Goal: Task Accomplishment & Management: Manage account settings

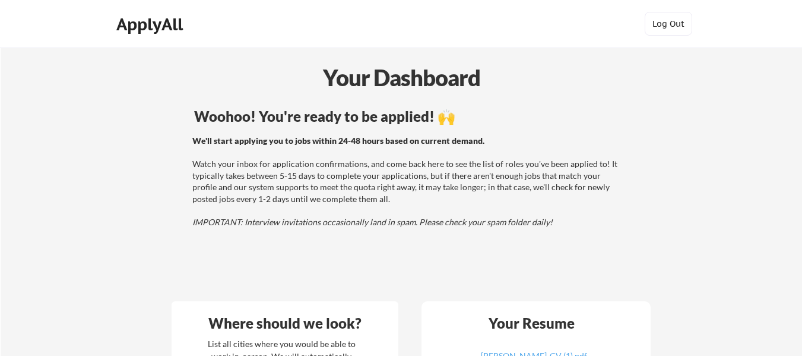
click at [152, 19] on div "ApplyAll" at bounding box center [151, 24] width 70 height 20
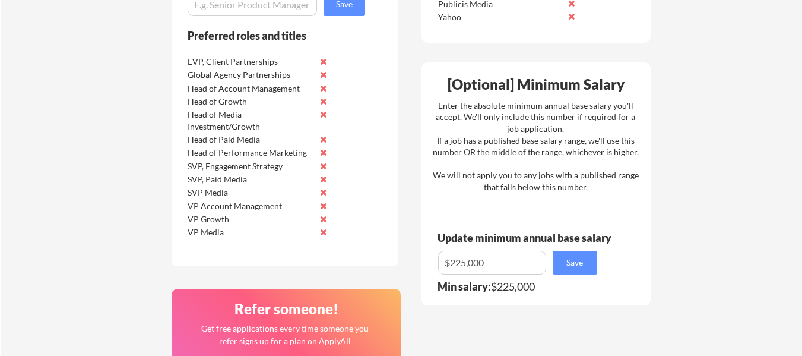
scroll to position [653, 0]
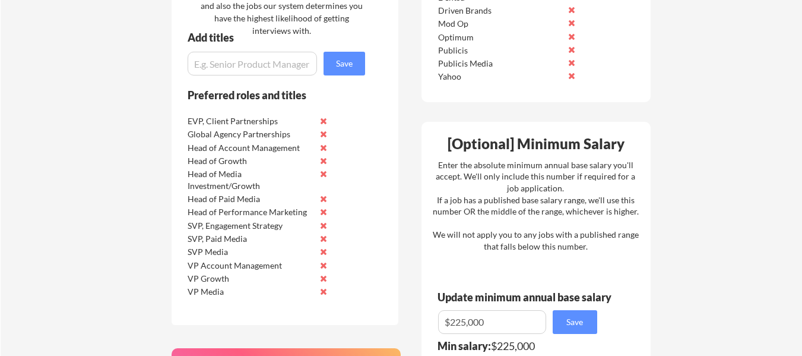
click at [208, 64] on input "input" at bounding box center [252, 64] width 129 height 24
click at [191, 65] on input "input" at bounding box center [252, 64] width 129 height 24
click at [258, 67] on input "input" at bounding box center [252, 64] width 129 height 24
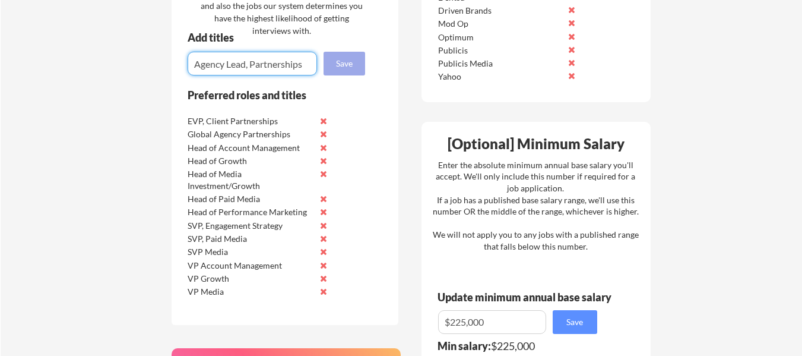
type input "Agency Lead, Partnerships"
click at [355, 68] on button "Save" at bounding box center [345, 64] width 42 height 24
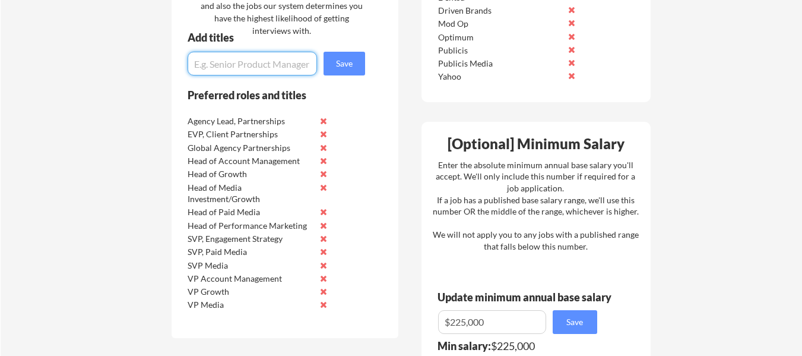
scroll to position [594, 0]
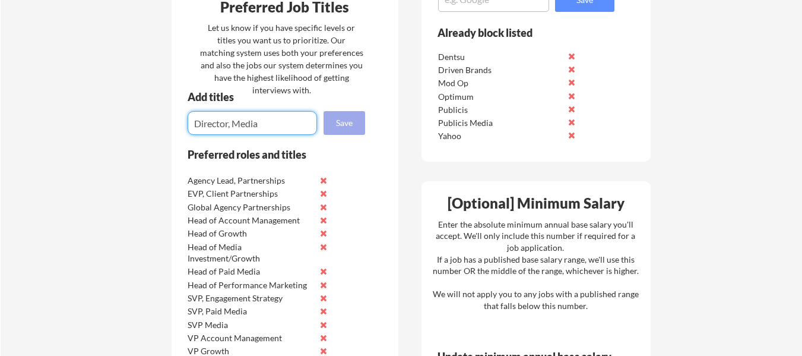
type input "Director, Media"
click at [346, 119] on button "Save" at bounding box center [345, 123] width 42 height 24
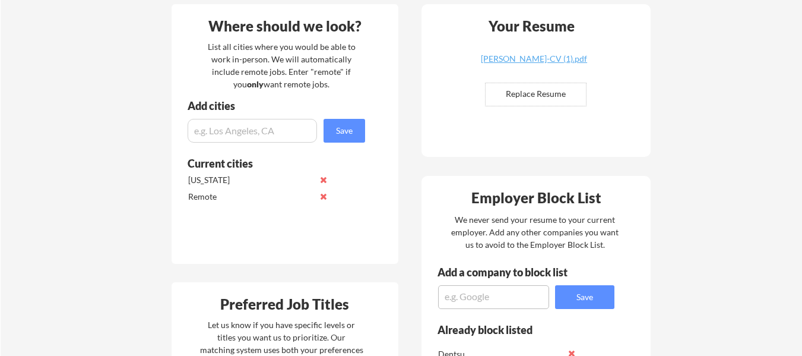
scroll to position [534, 0]
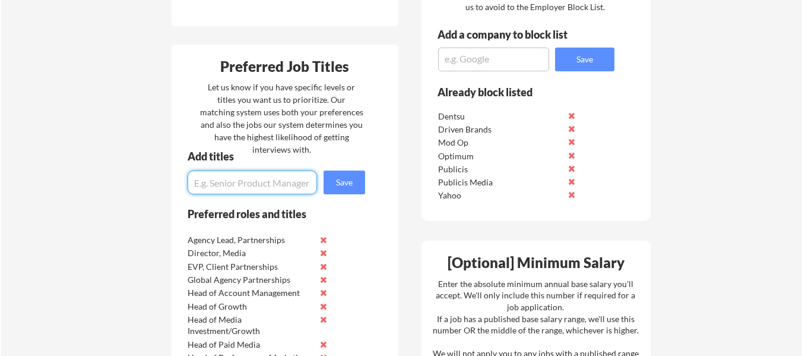
paste input "Global Industry Strategist, Media, Entertainment and Telco"
type input "Global Industry Strategist, Media, Entertainment and Telco"
click at [328, 179] on button "Save" at bounding box center [345, 182] width 42 height 24
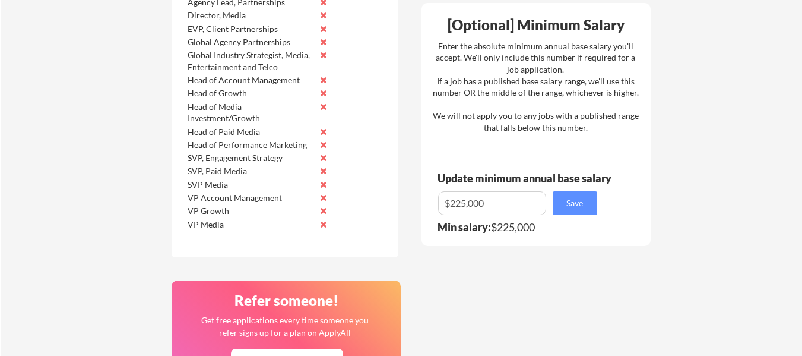
scroll to position [594, 0]
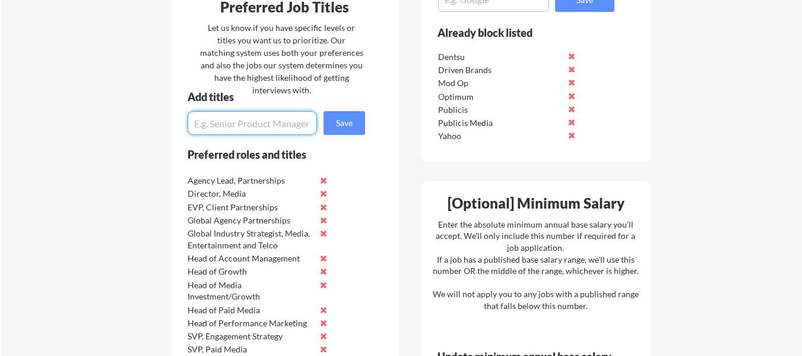
paste input "Paid Media Director – Channel Strategy"
type input "Paid Media Director – Channel Strategy"
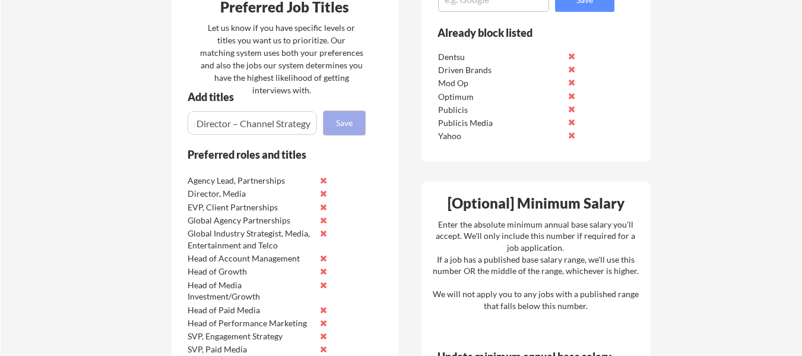
click at [350, 128] on button "Save" at bounding box center [345, 123] width 42 height 24
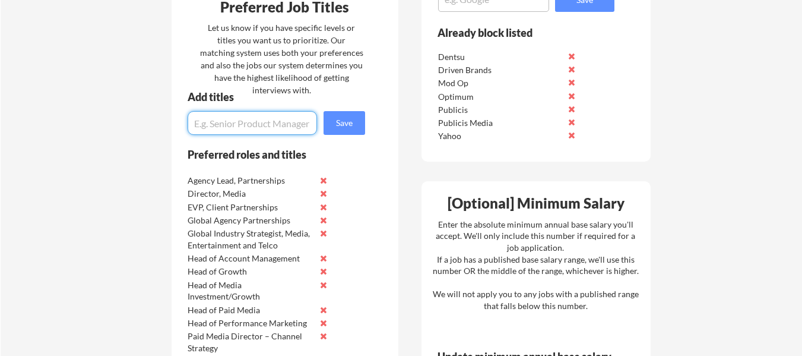
paste input "SVP, Media Strategy"
type input "SVP, Media Strategy"
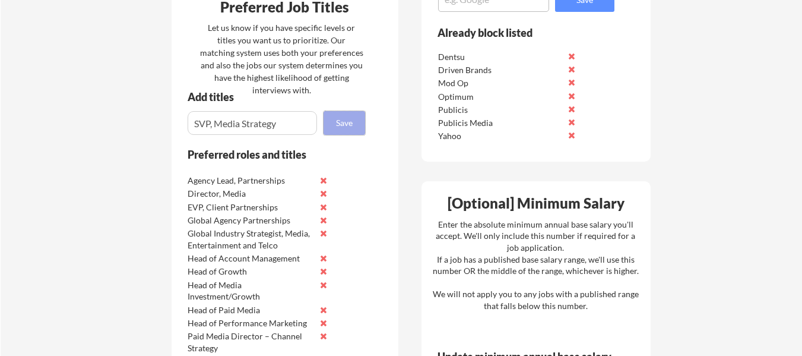
click at [343, 125] on button "Save" at bounding box center [345, 123] width 42 height 24
click at [258, 124] on input "input" at bounding box center [252, 123] width 129 height 24
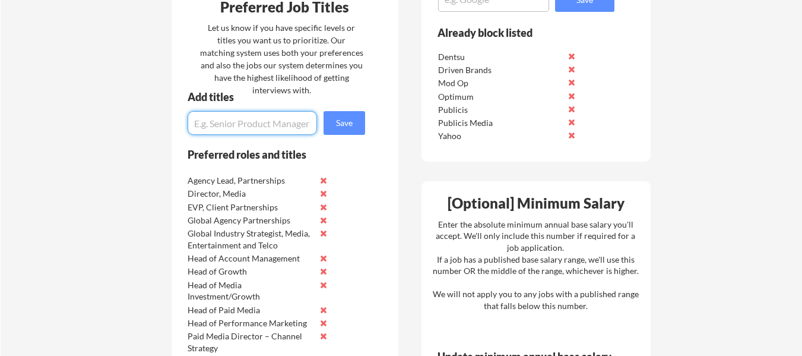
paste input "Head of Account Management, Advertising"
type input "Head of Account Management, Advertising"
click at [354, 124] on button "Save" at bounding box center [345, 123] width 42 height 24
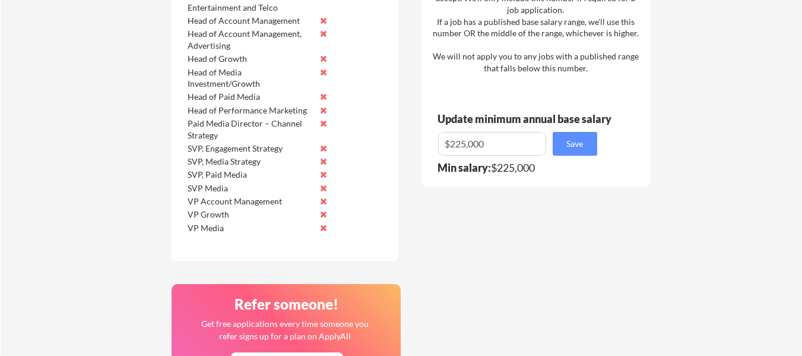
scroll to position [475, 0]
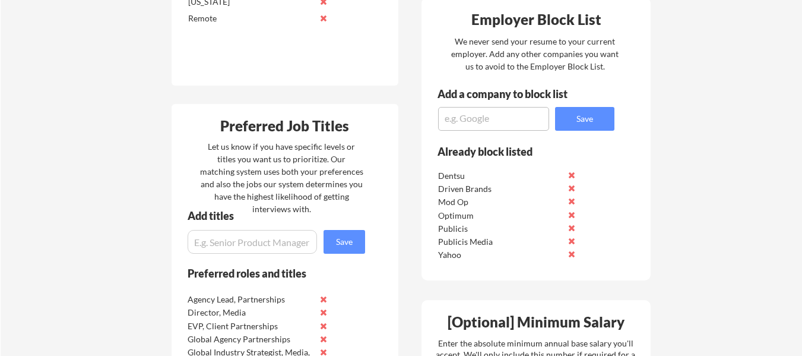
click at [233, 243] on input "input" at bounding box center [252, 242] width 129 height 24
paste input "SVP, Digital Marketing"
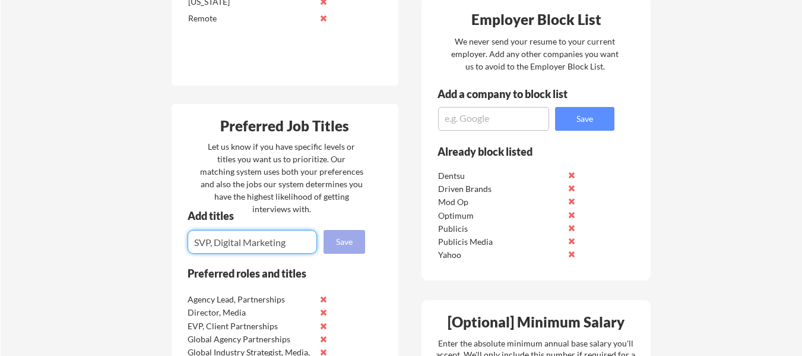
type input "SVP, Digital Marketing"
click at [337, 230] on button "Save" at bounding box center [345, 242] width 42 height 24
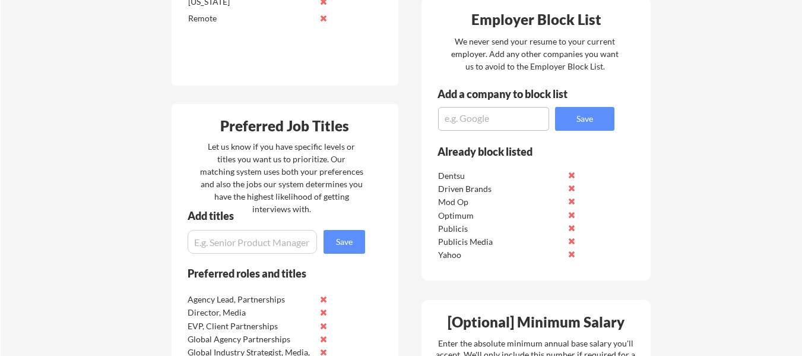
click at [248, 249] on input "input" at bounding box center [252, 242] width 129 height 24
paste input "Chief Media Officer"
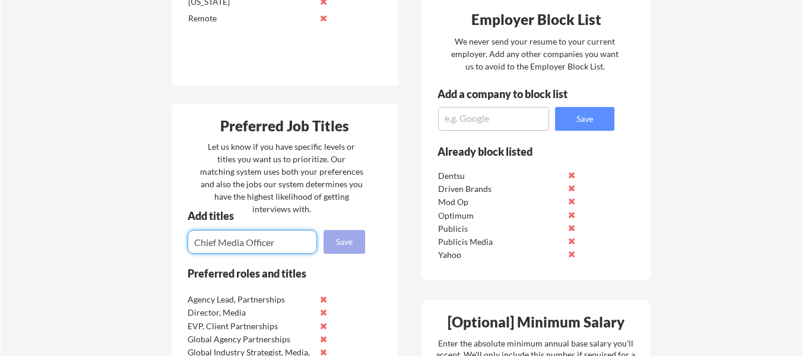
type input "Chief Media Officer"
click at [349, 243] on button "Save" at bounding box center [345, 242] width 42 height 24
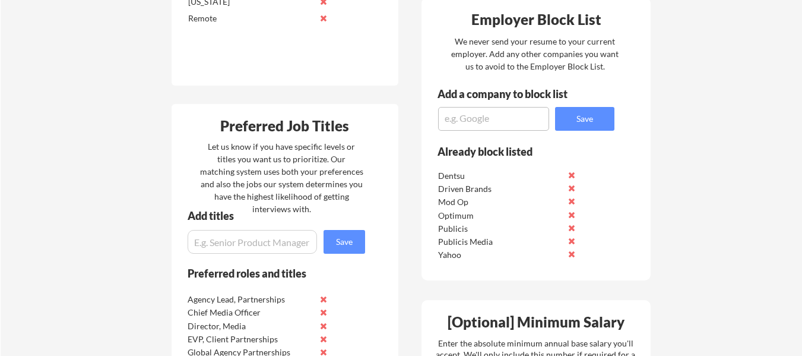
click at [208, 244] on input "input" at bounding box center [252, 242] width 129 height 24
paste input "EVP, Advertising & eCommerce Partnerships (remote)"
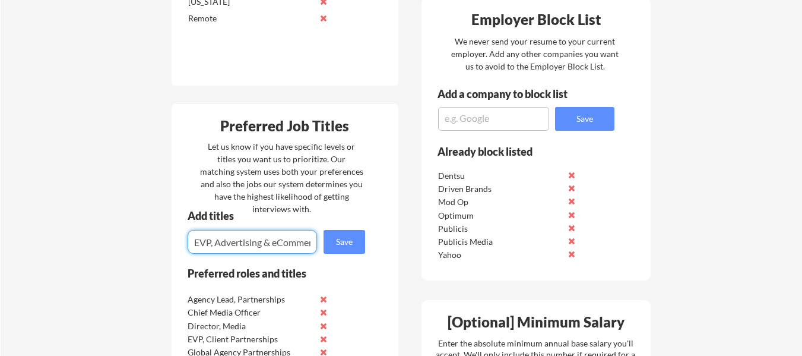
scroll to position [0, 105]
type input "EVP, Advertising & eCommerce Partnerships (remote)"
click at [341, 244] on button "Save" at bounding box center [345, 242] width 42 height 24
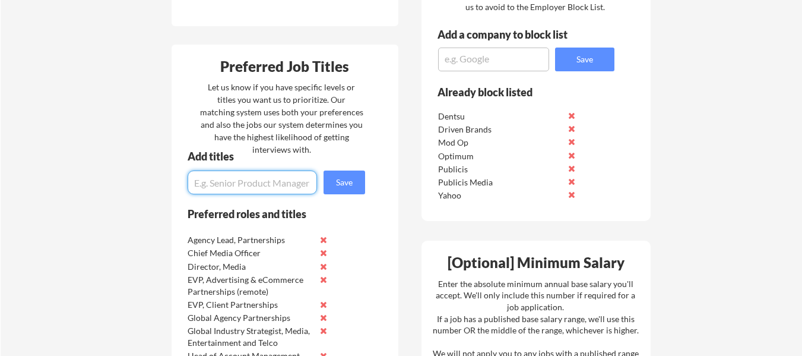
scroll to position [237, 0]
